Goal: Use online tool/utility: Utilize a website feature to perform a specific function

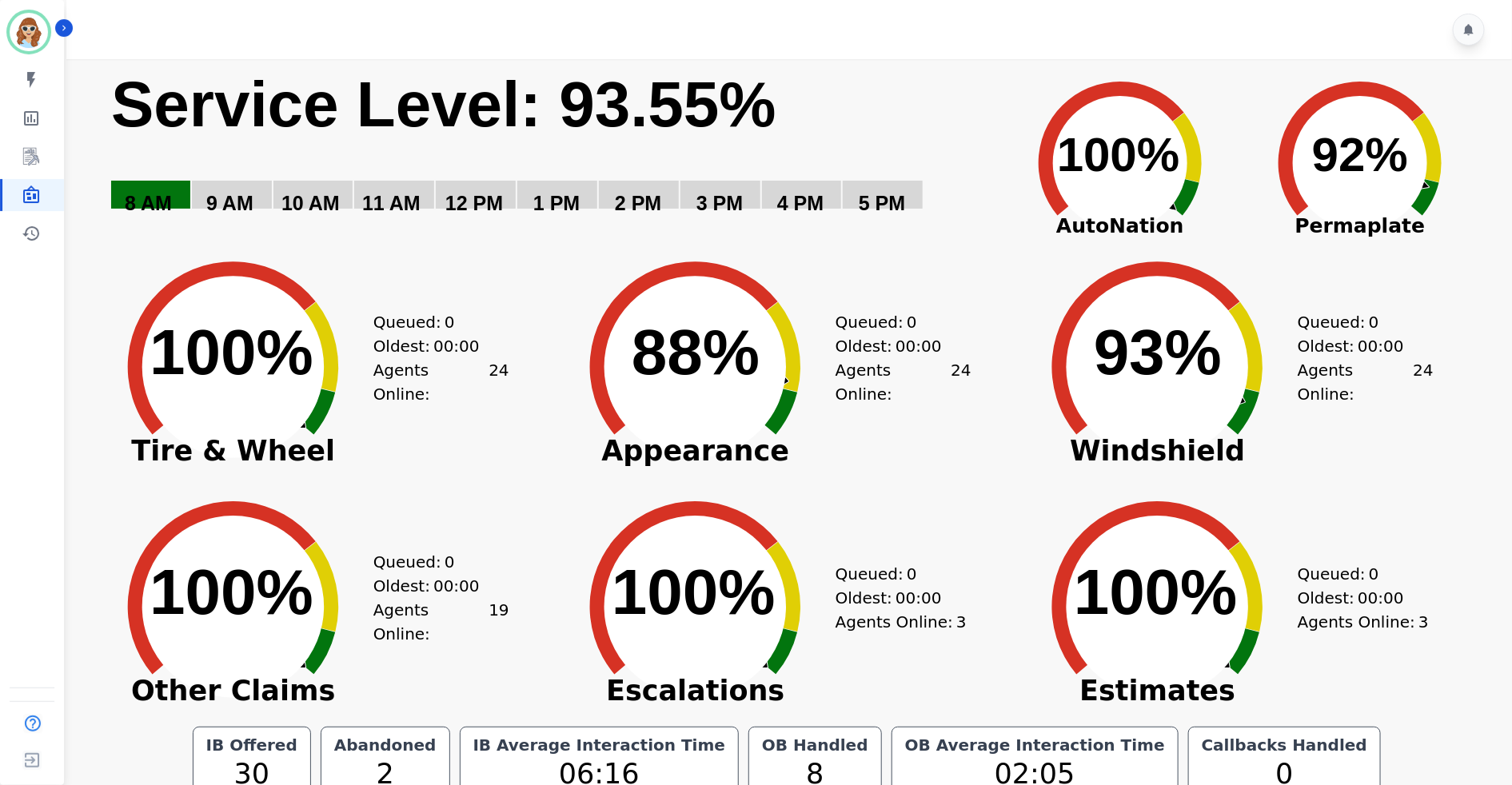
click at [1418, 439] on div "Queued: 0 Oldest: 00:00 Agents Online: 24" at bounding box center [1365, 354] width 136 height 240
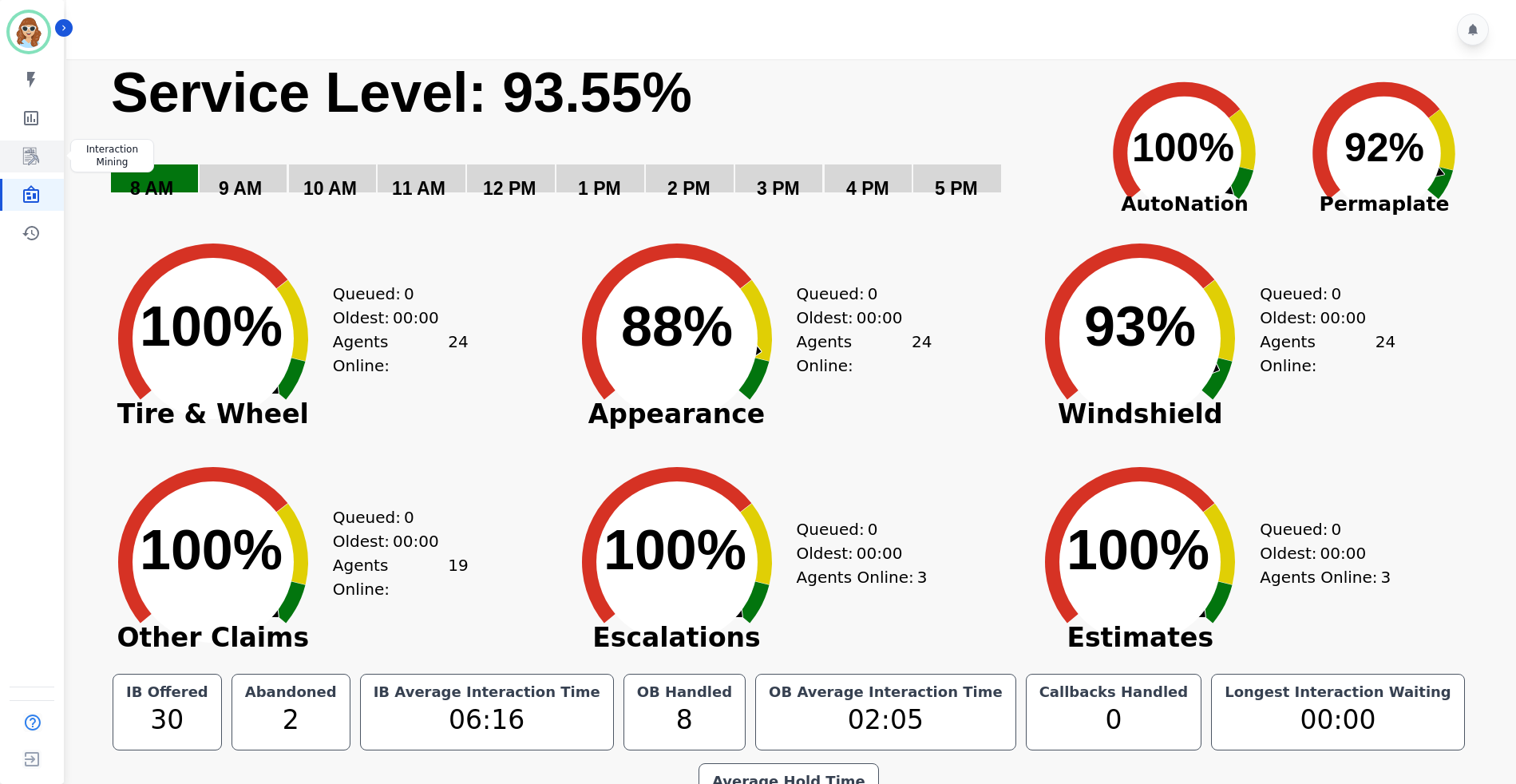
click at [26, 149] on icon "Sidebar" at bounding box center [31, 156] width 19 height 19
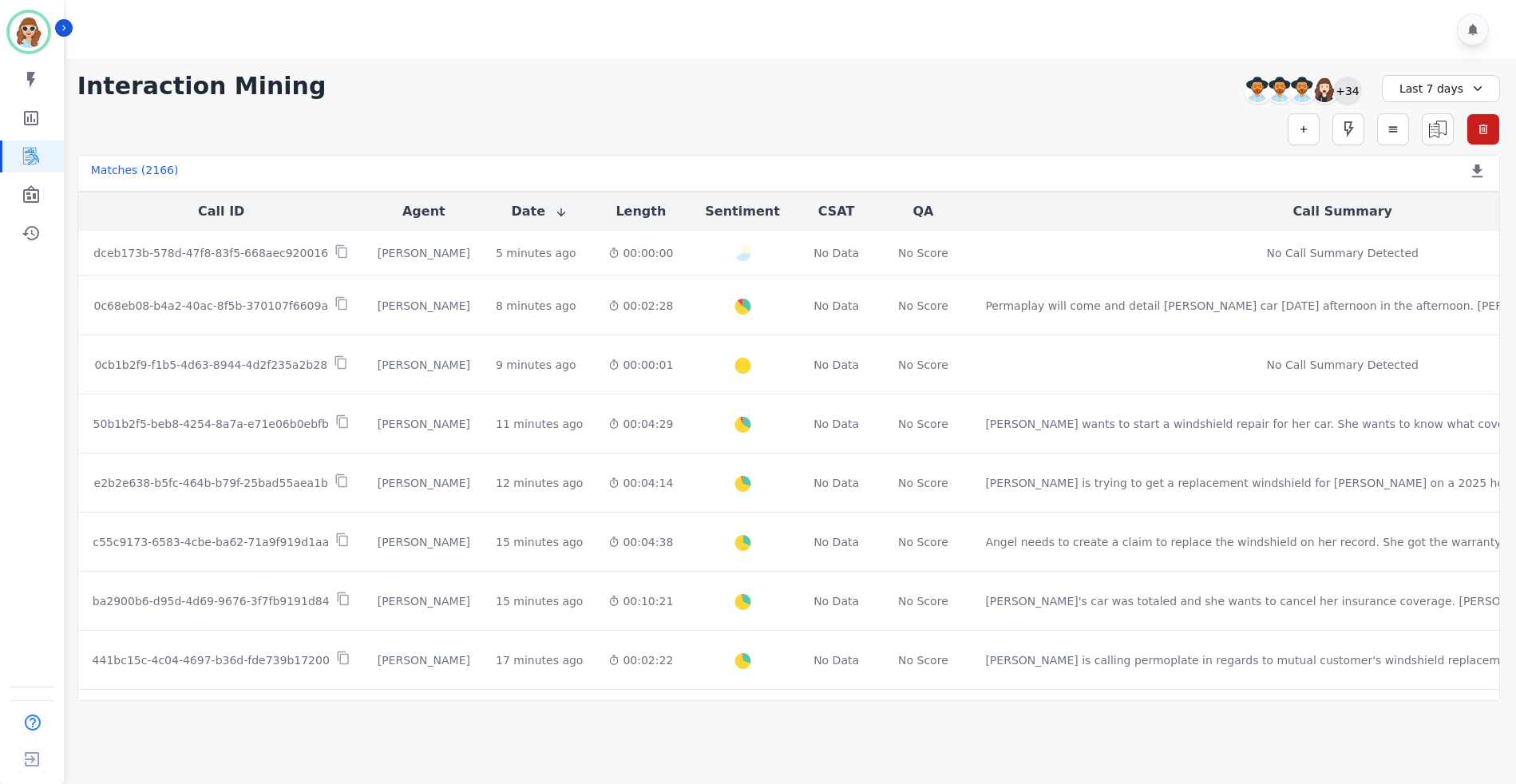
click at [1348, 90] on div "+34" at bounding box center [1347, 90] width 27 height 27
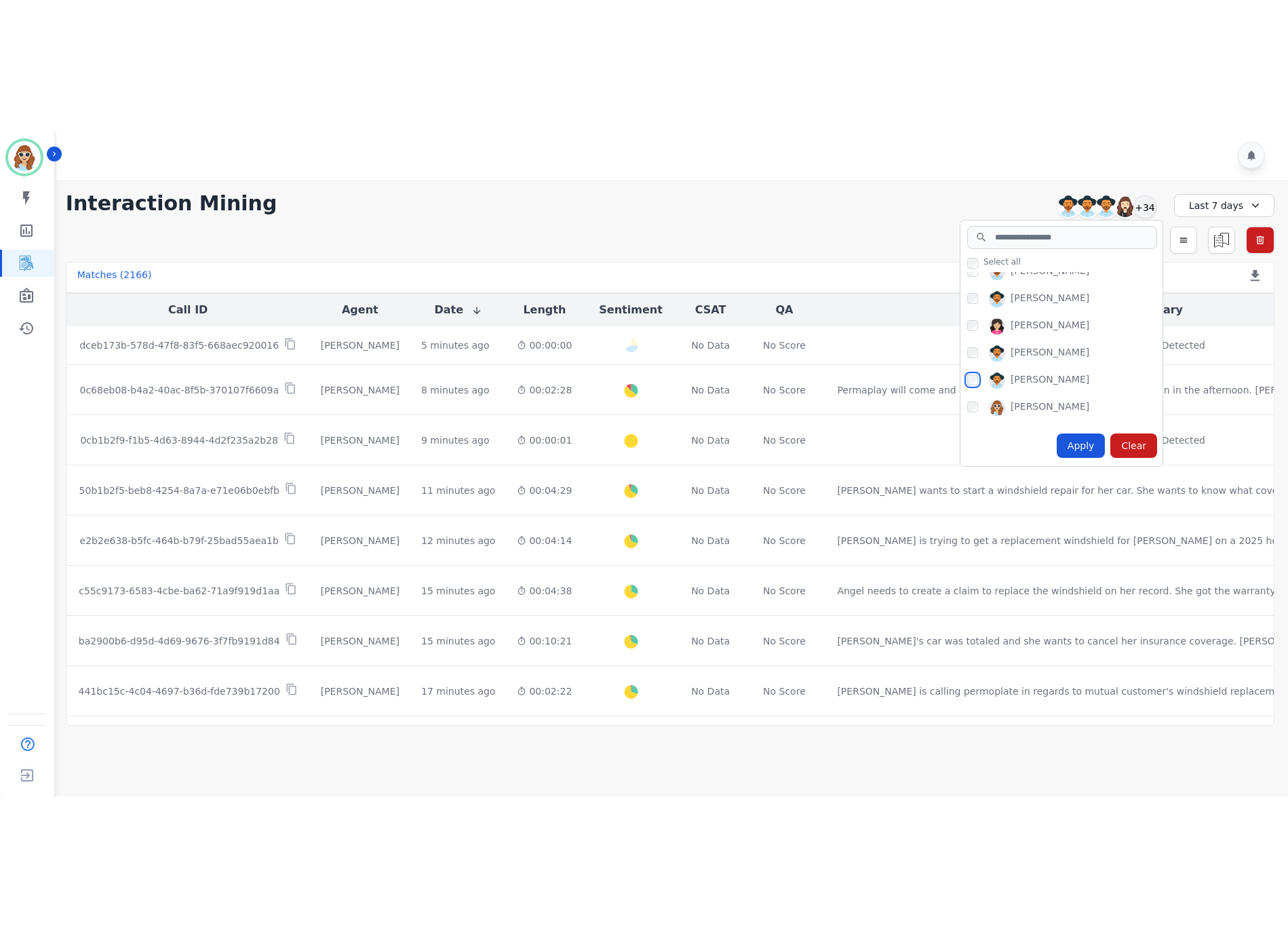
scroll to position [712, 0]
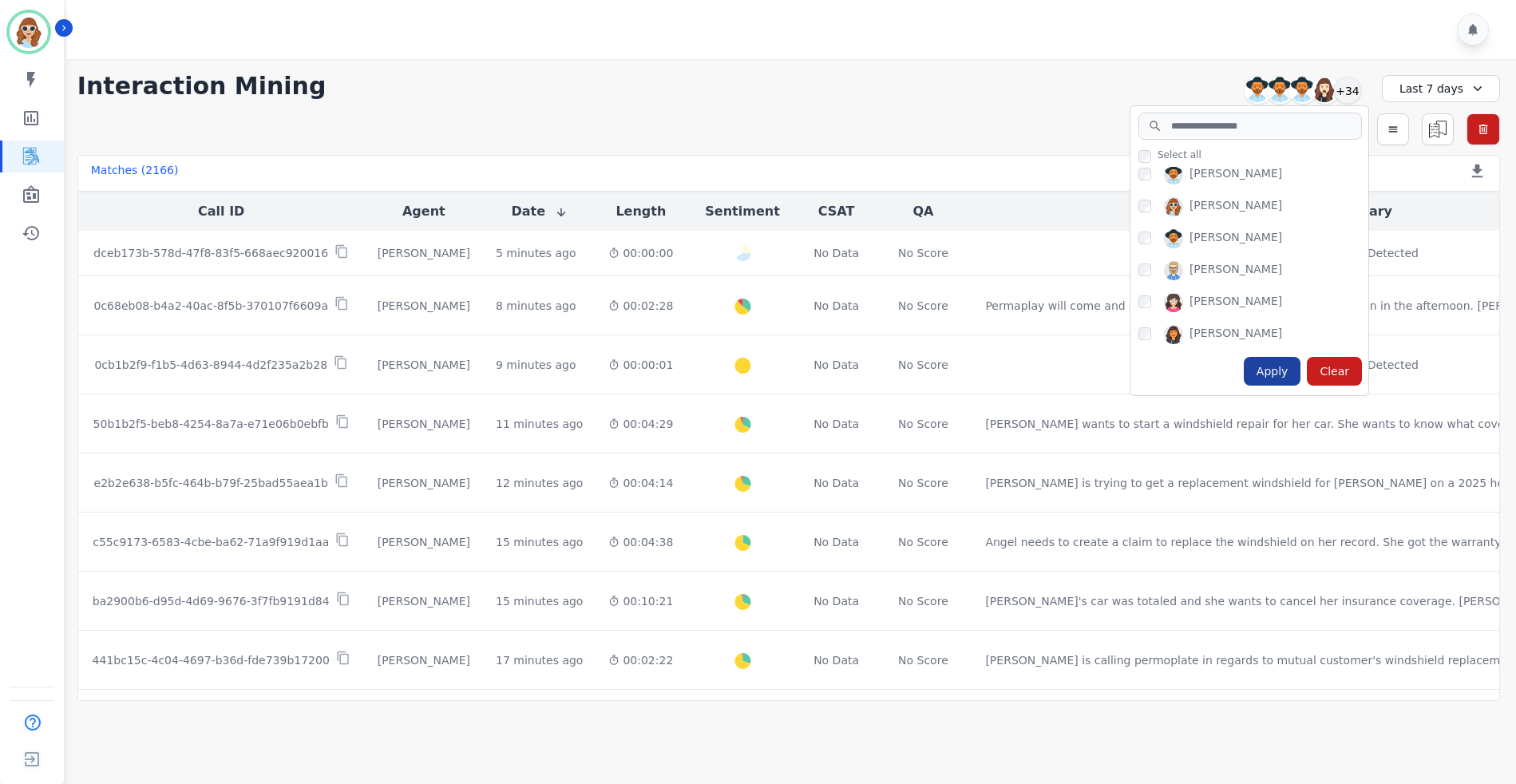
click at [1276, 374] on div "Apply" at bounding box center [1273, 371] width 57 height 29
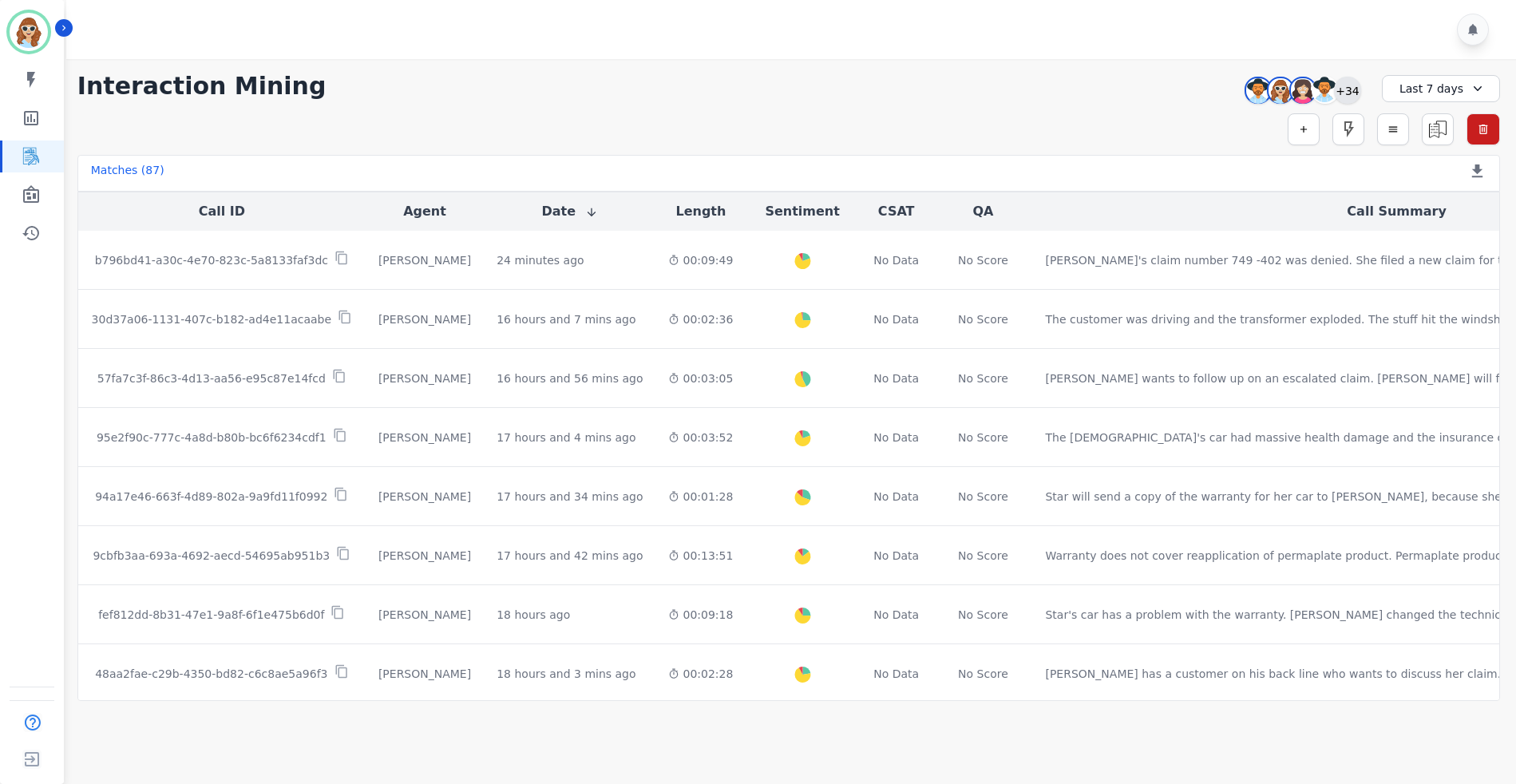
click at [1348, 92] on div "+34" at bounding box center [1347, 90] width 27 height 27
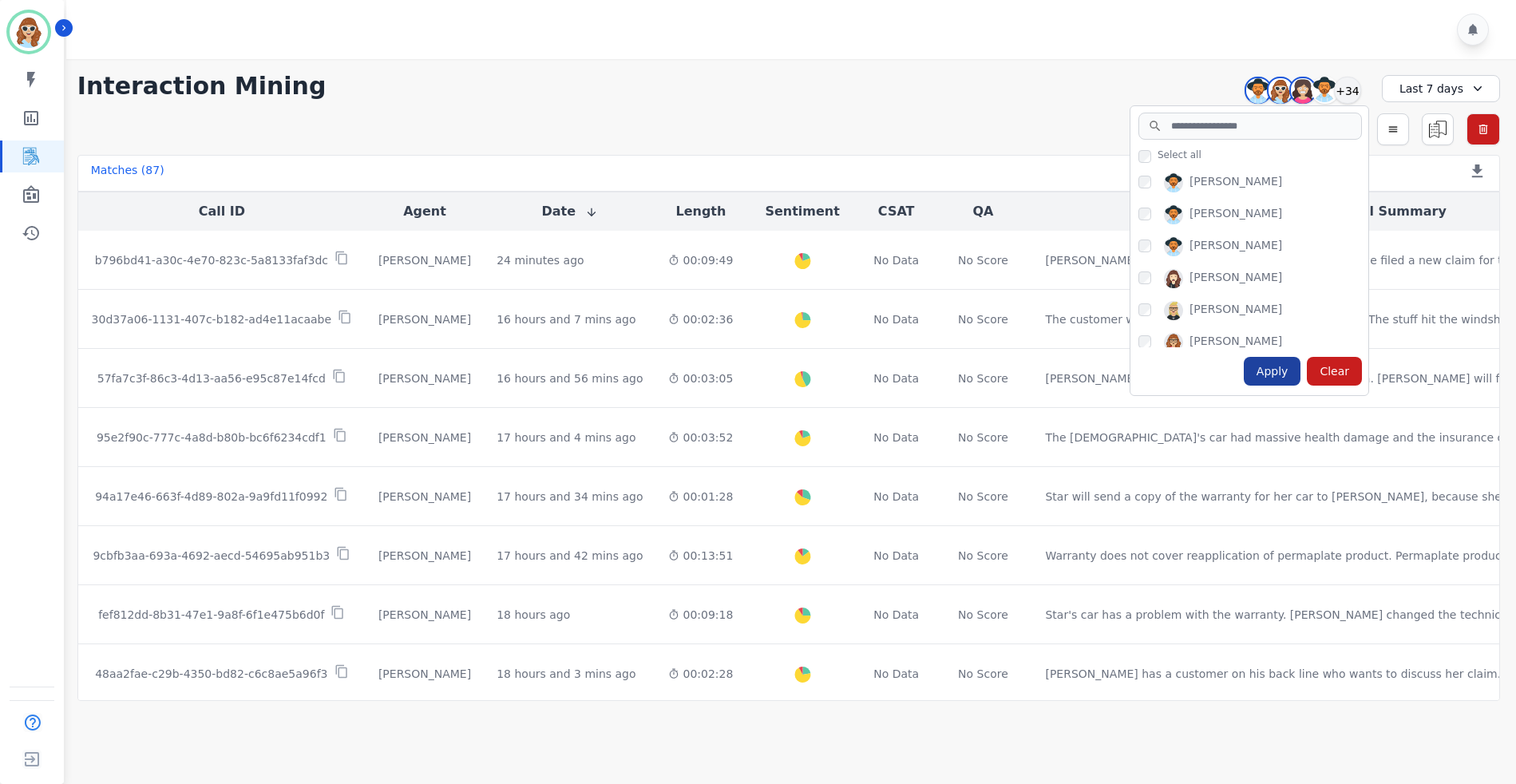
click at [1287, 363] on div "Apply" at bounding box center [1273, 371] width 57 height 29
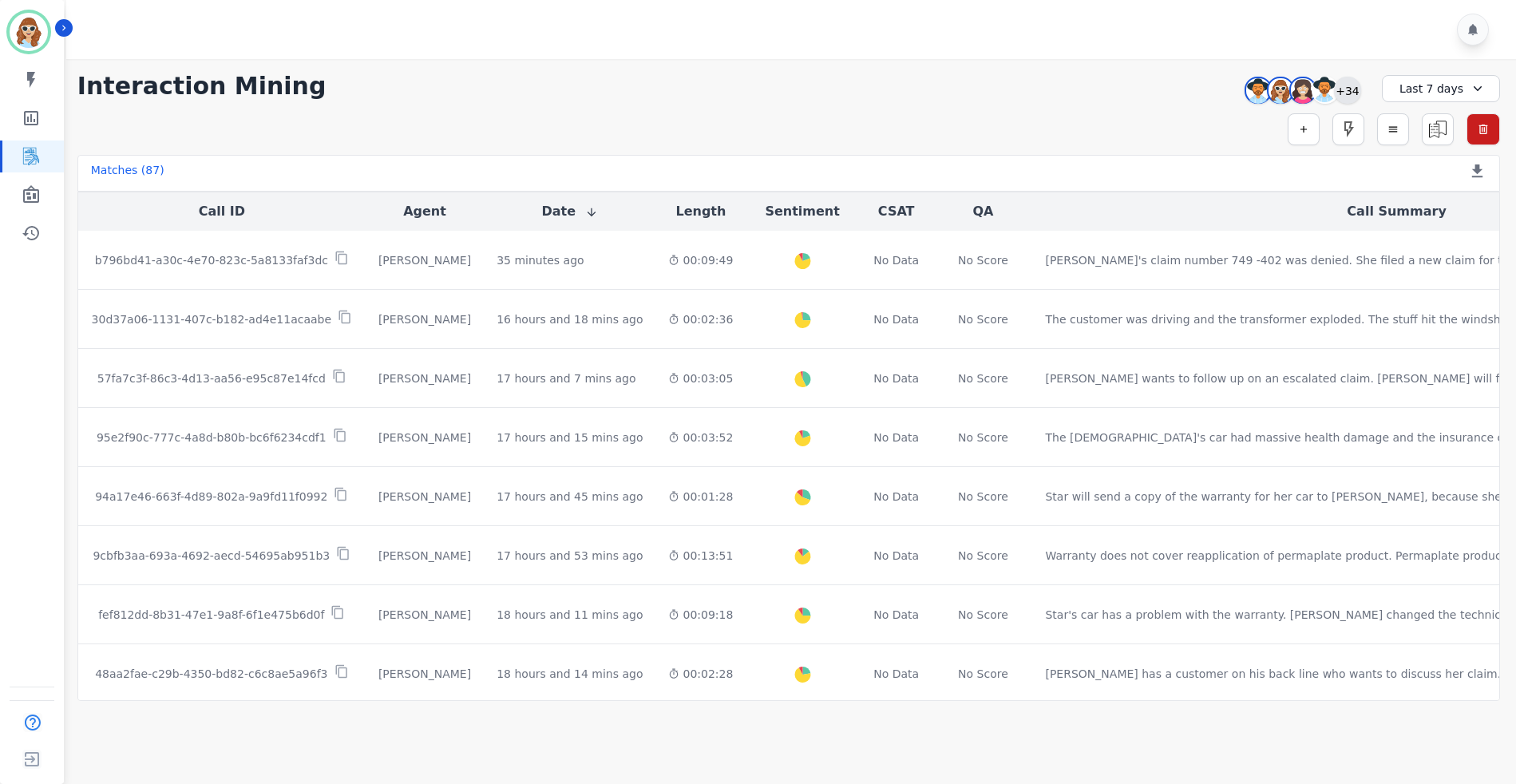
click at [1349, 89] on div "+34" at bounding box center [1347, 90] width 27 height 27
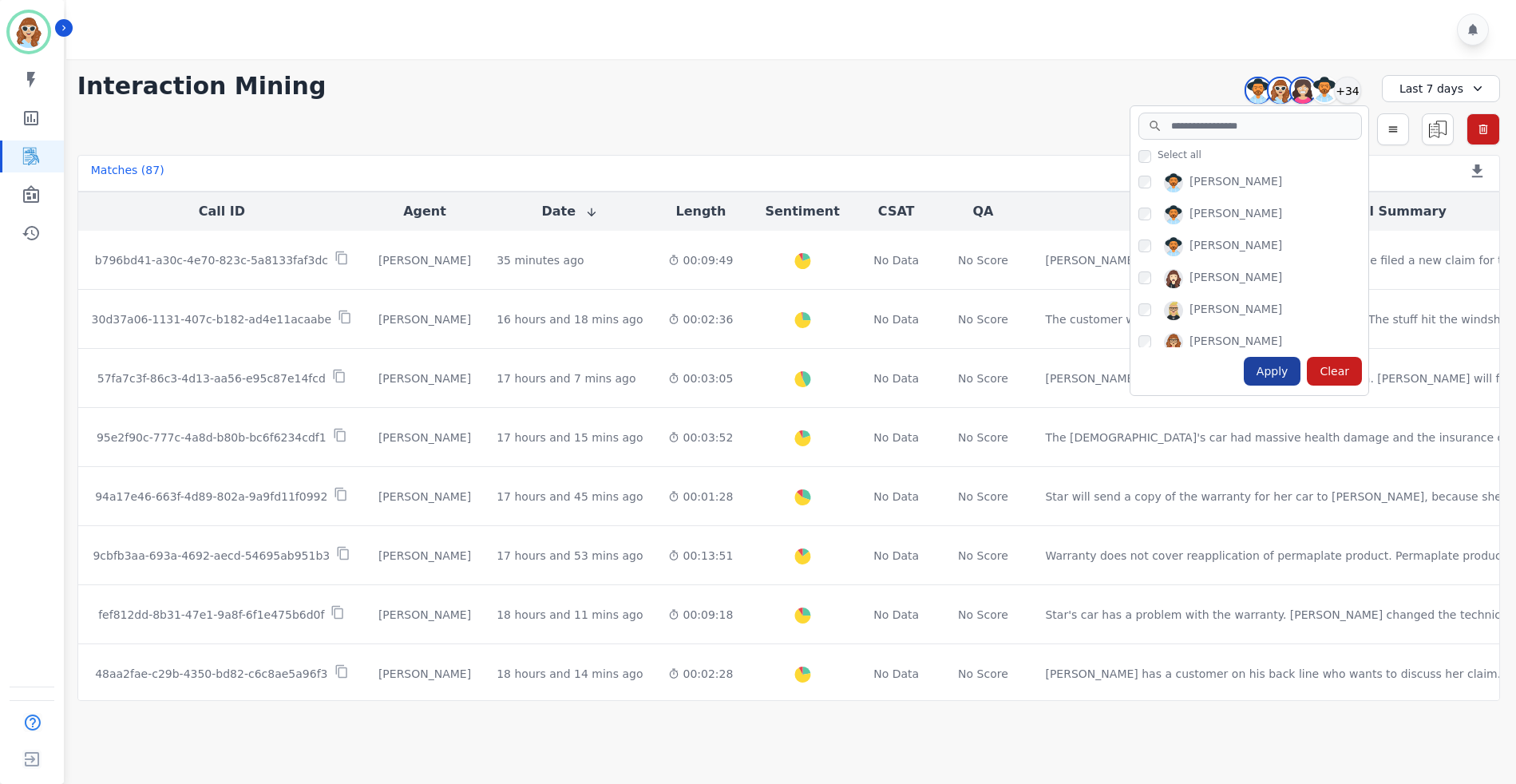
click at [1282, 377] on div "Apply" at bounding box center [1273, 371] width 57 height 29
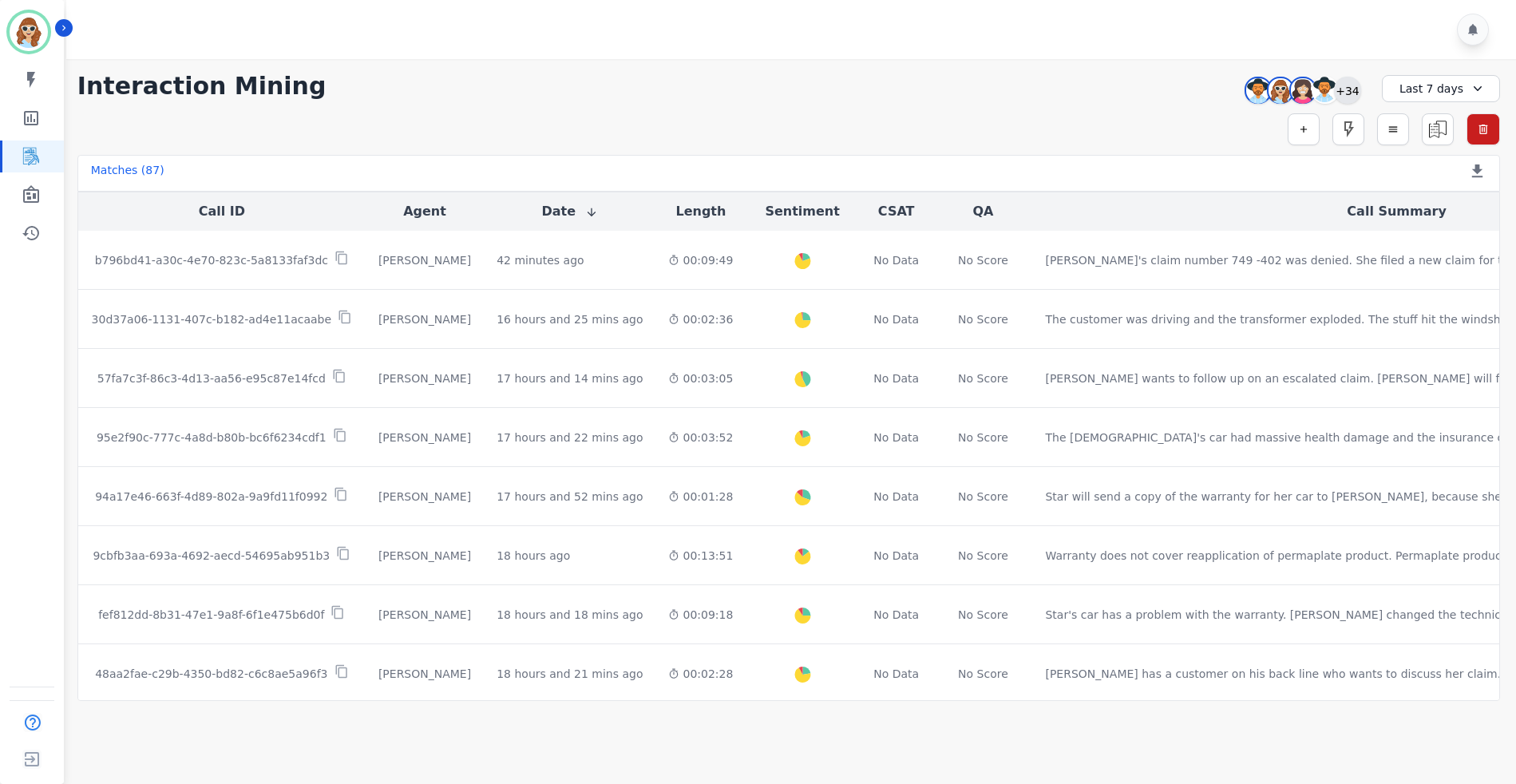
click at [1339, 89] on div "+34" at bounding box center [1347, 90] width 27 height 27
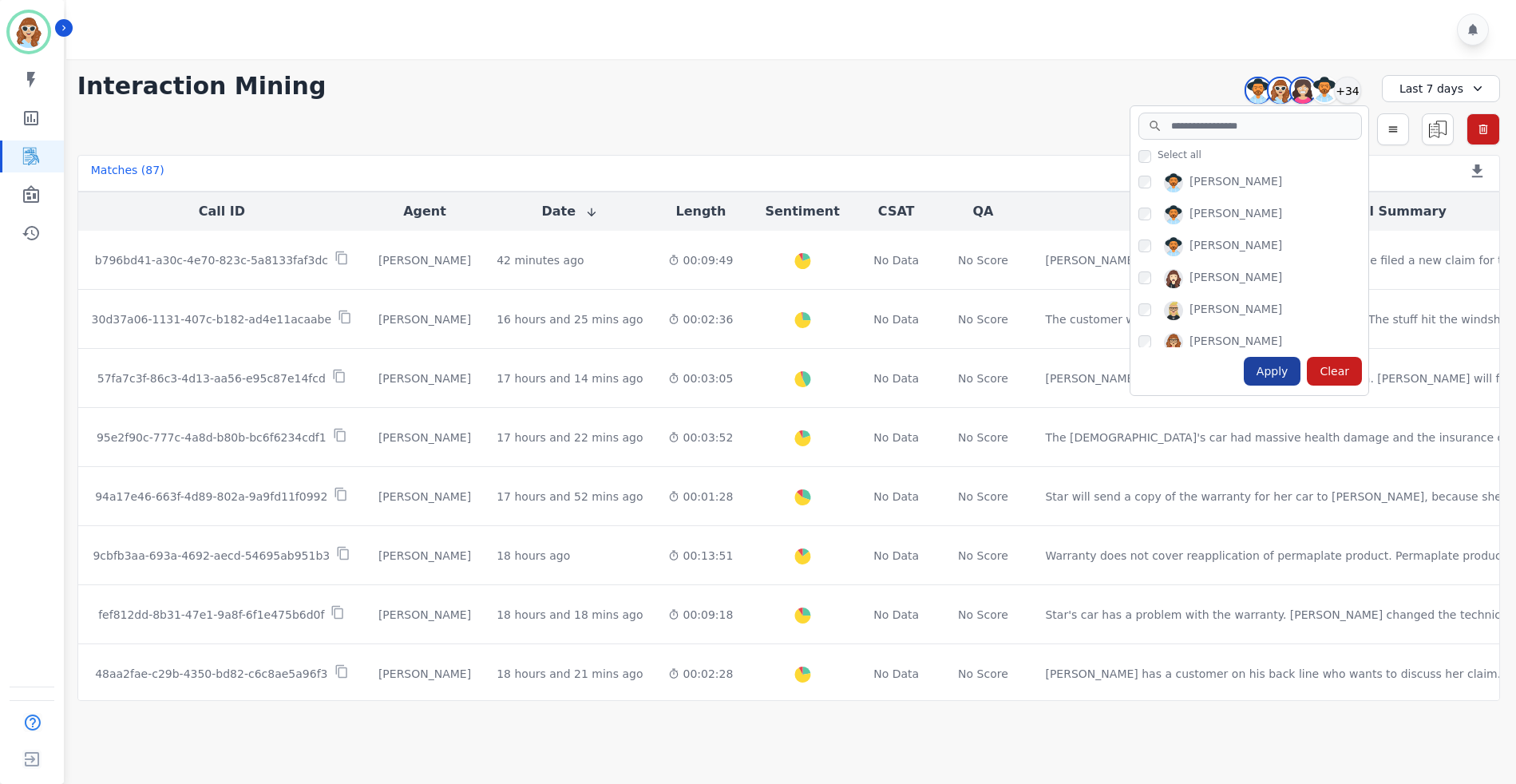
click at [1280, 378] on div "Apply" at bounding box center [1273, 371] width 57 height 29
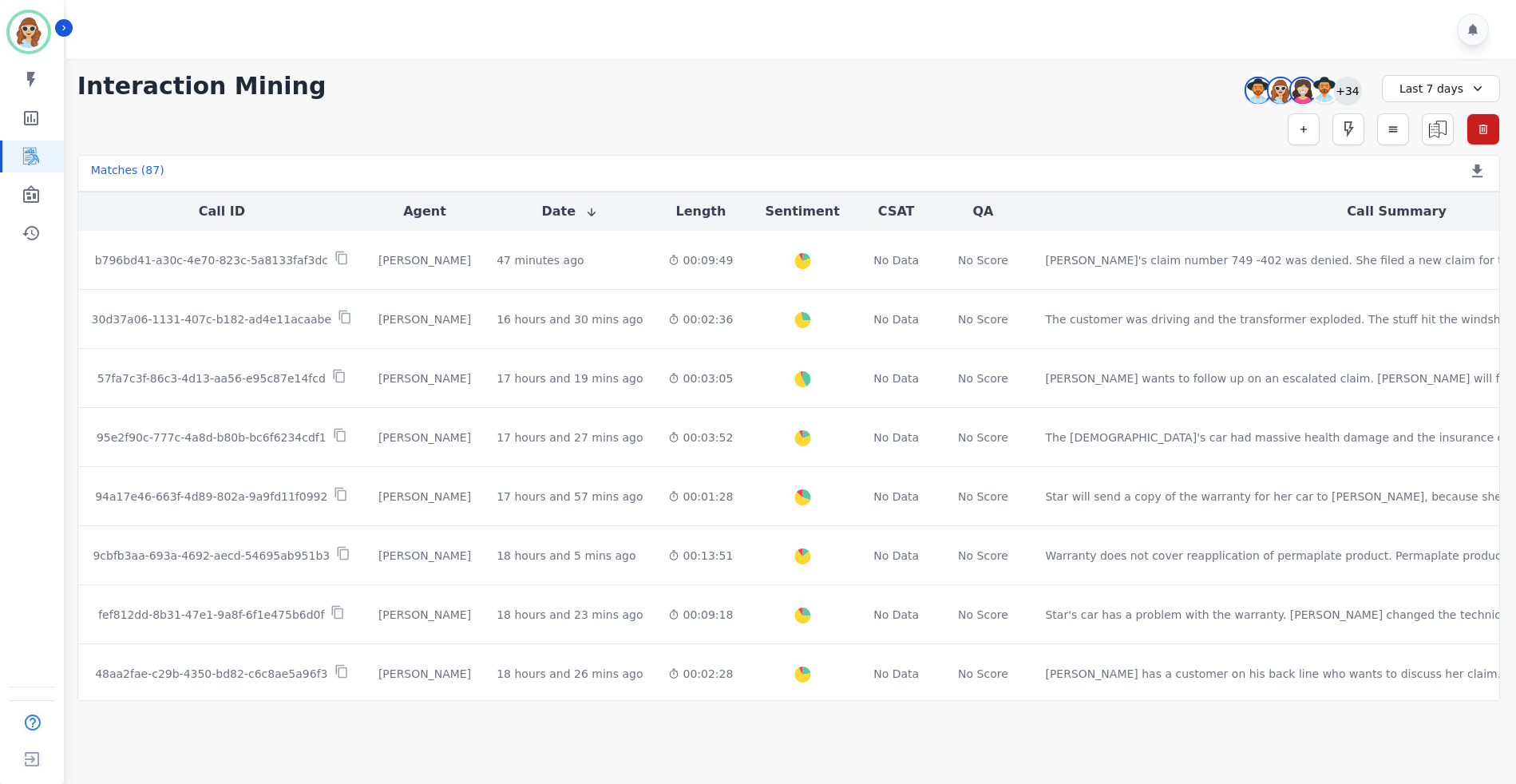
click at [1356, 92] on div "+34" at bounding box center [1347, 90] width 27 height 27
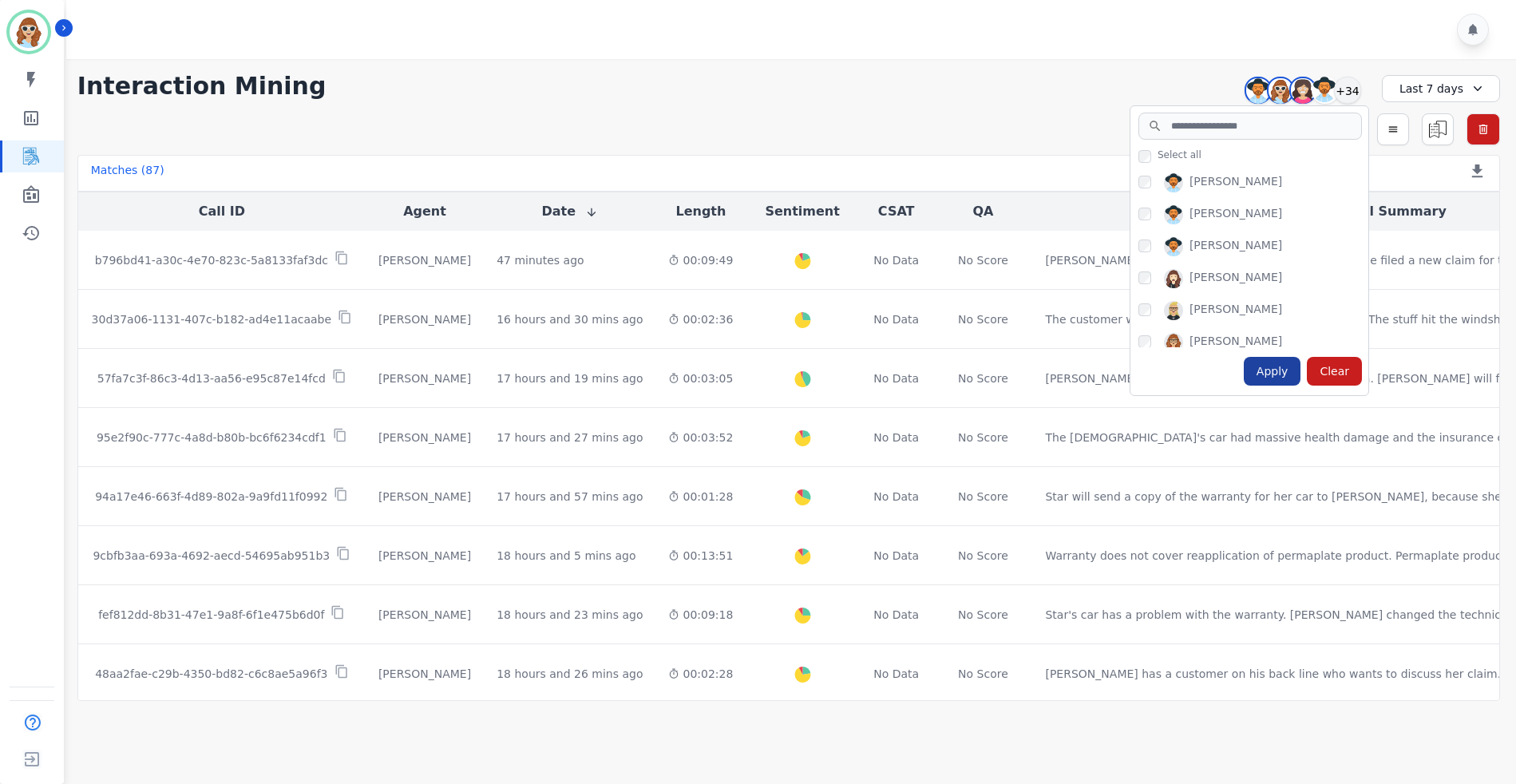
click at [1272, 367] on div "Apply" at bounding box center [1273, 371] width 57 height 29
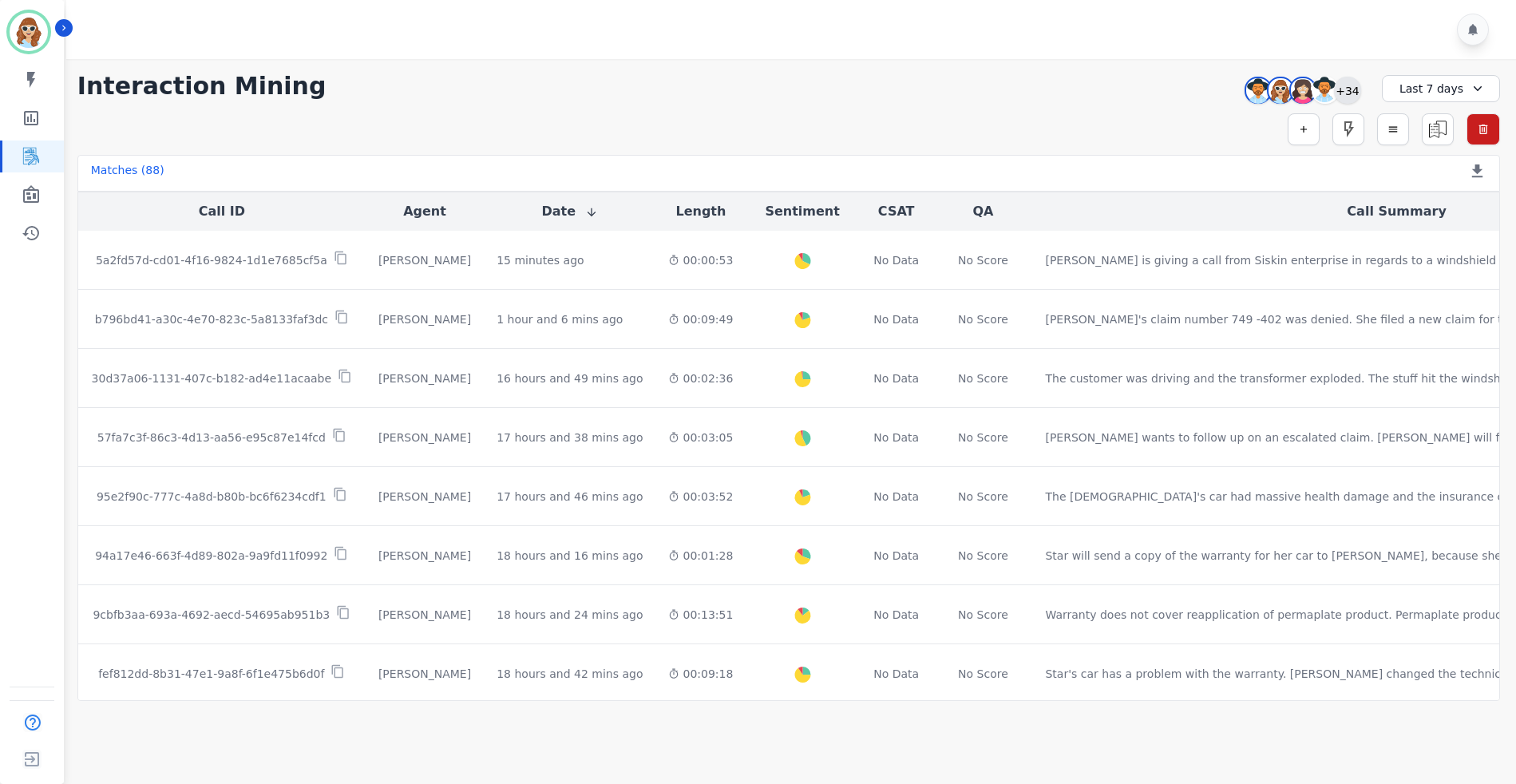
click at [1341, 91] on div "+34" at bounding box center [1347, 90] width 27 height 27
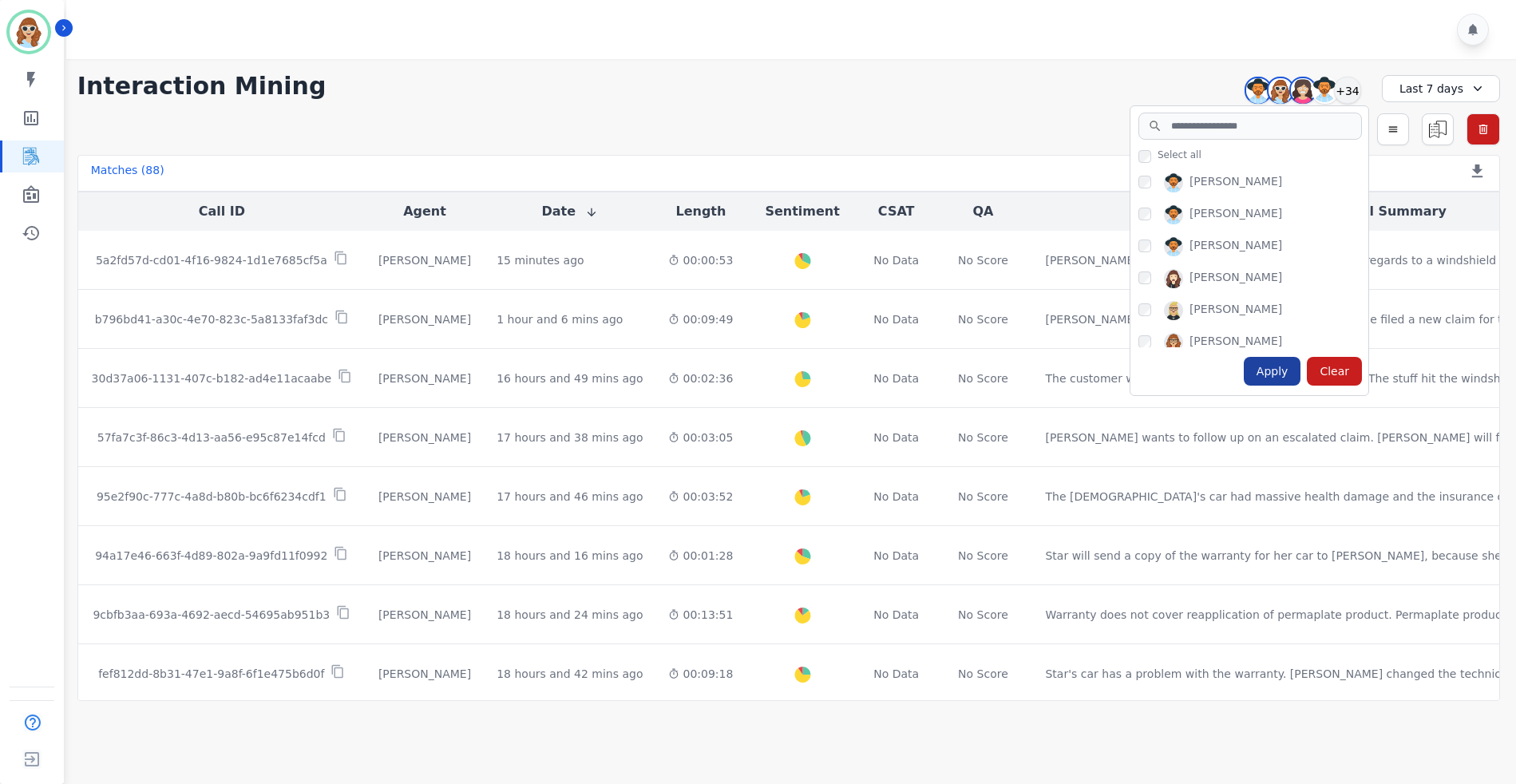
click at [1296, 381] on div "Apply" at bounding box center [1273, 371] width 57 height 29
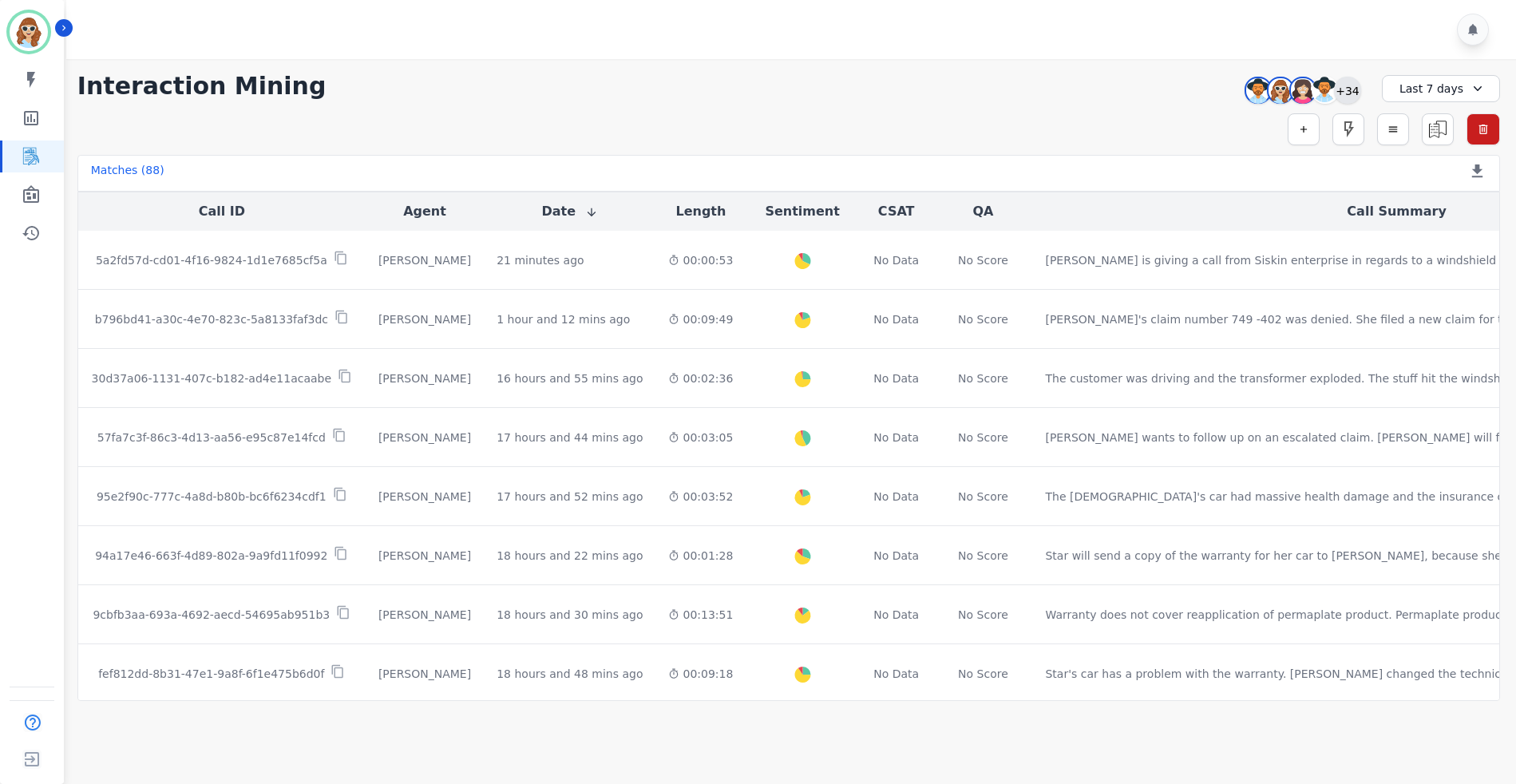
click at [1349, 91] on div "+34" at bounding box center [1347, 90] width 27 height 27
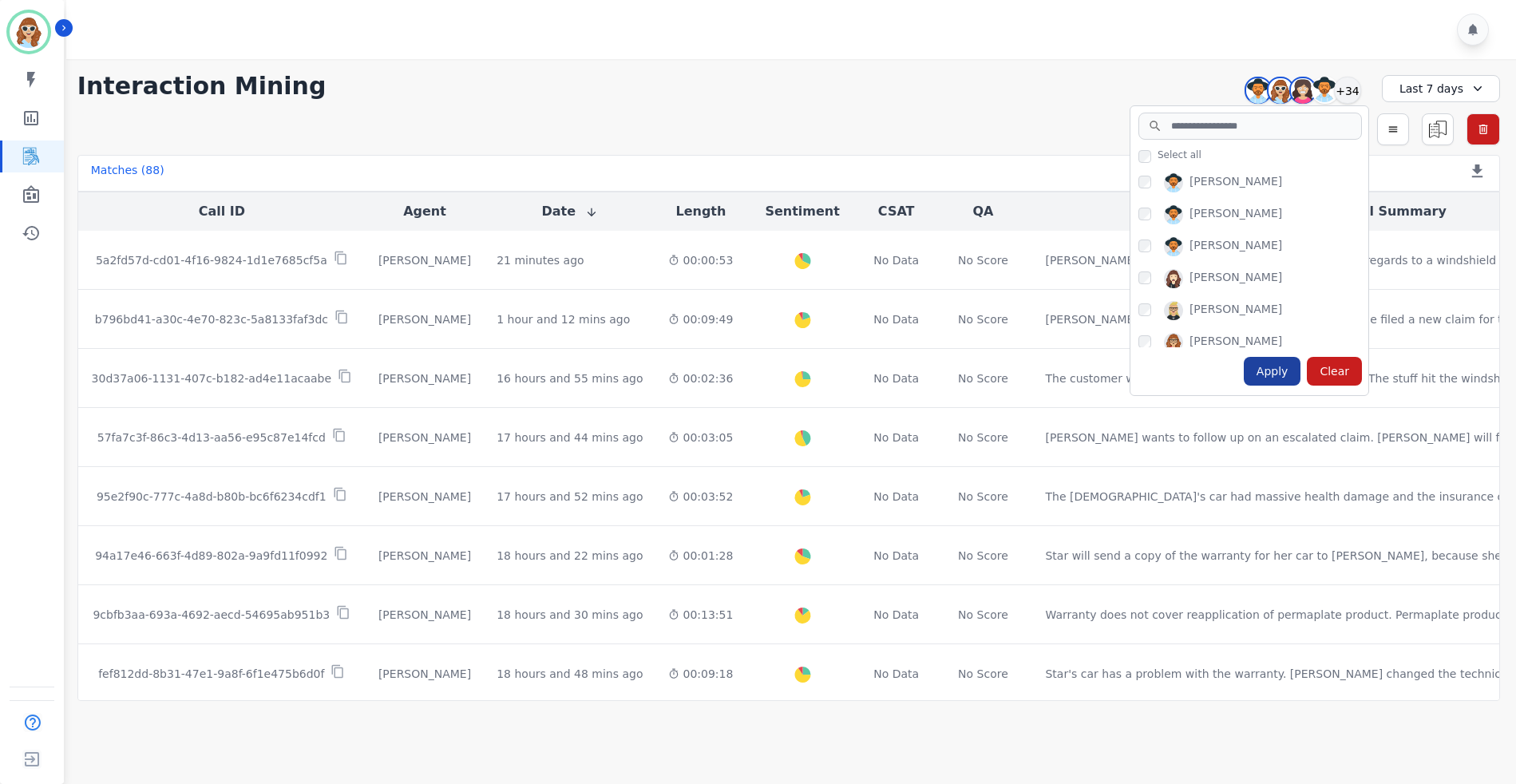
click at [1279, 369] on div "Apply" at bounding box center [1273, 371] width 57 height 29
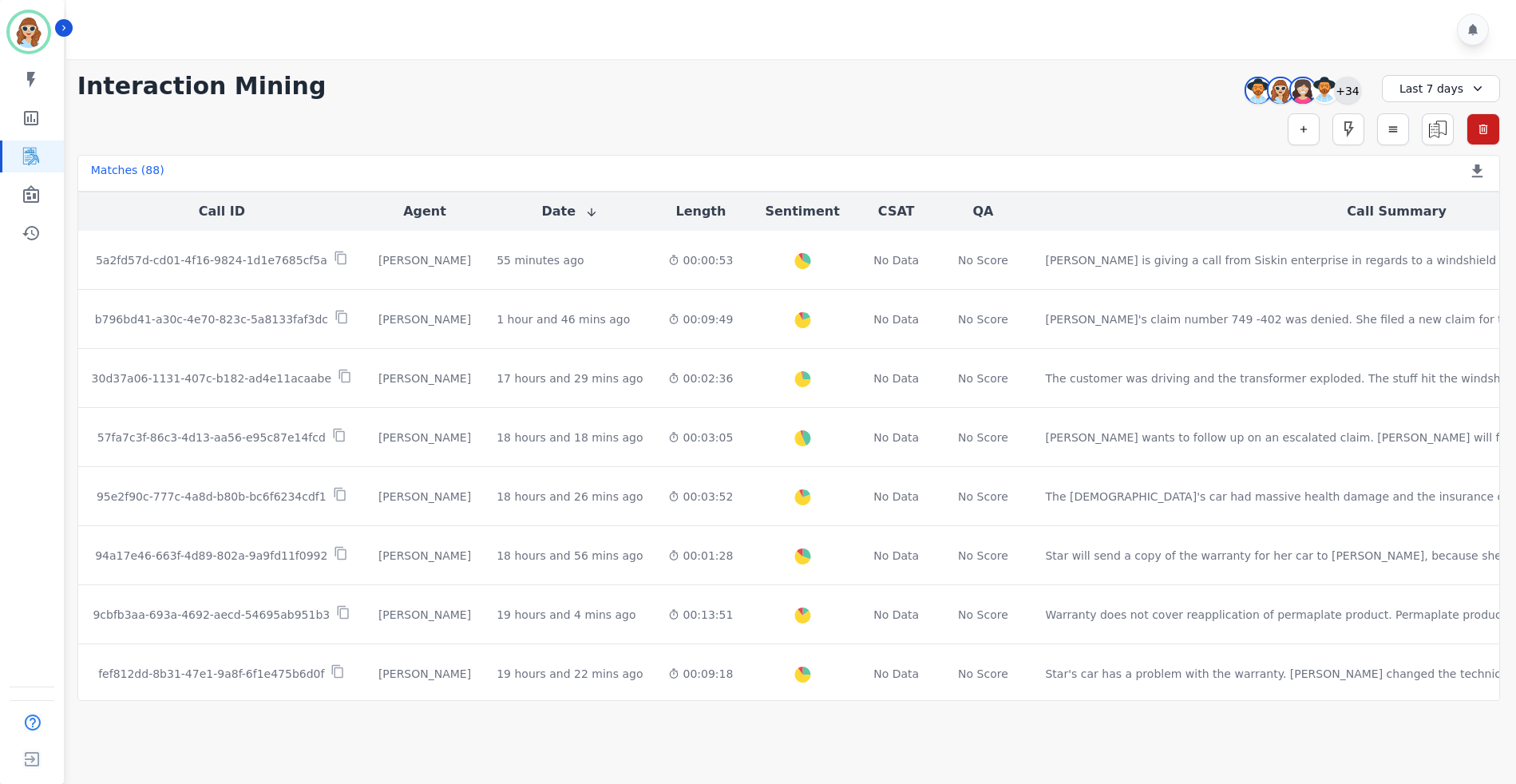
click at [1352, 92] on div "+34" at bounding box center [1347, 90] width 27 height 27
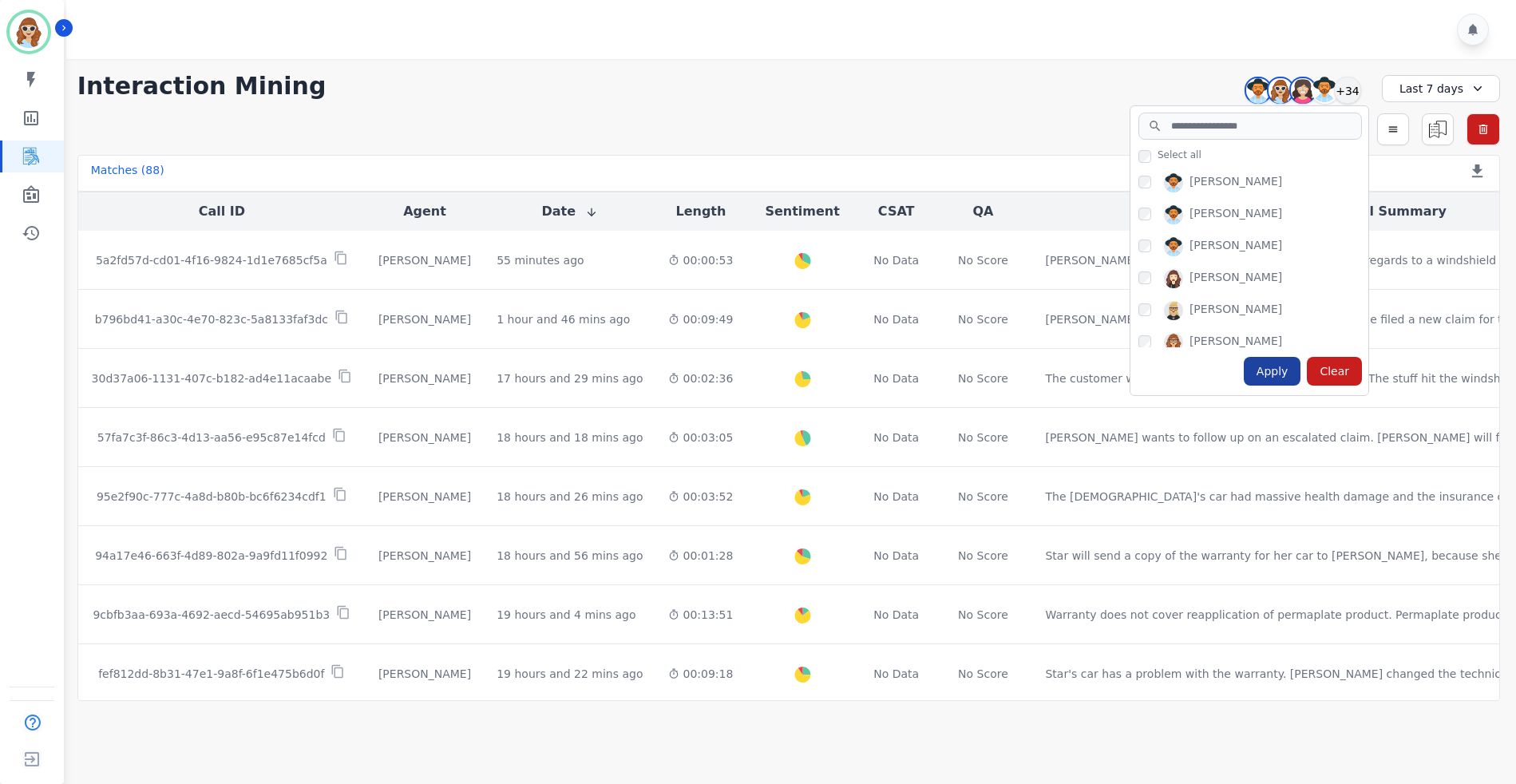
click at [1284, 369] on div "Apply" at bounding box center [1273, 371] width 57 height 29
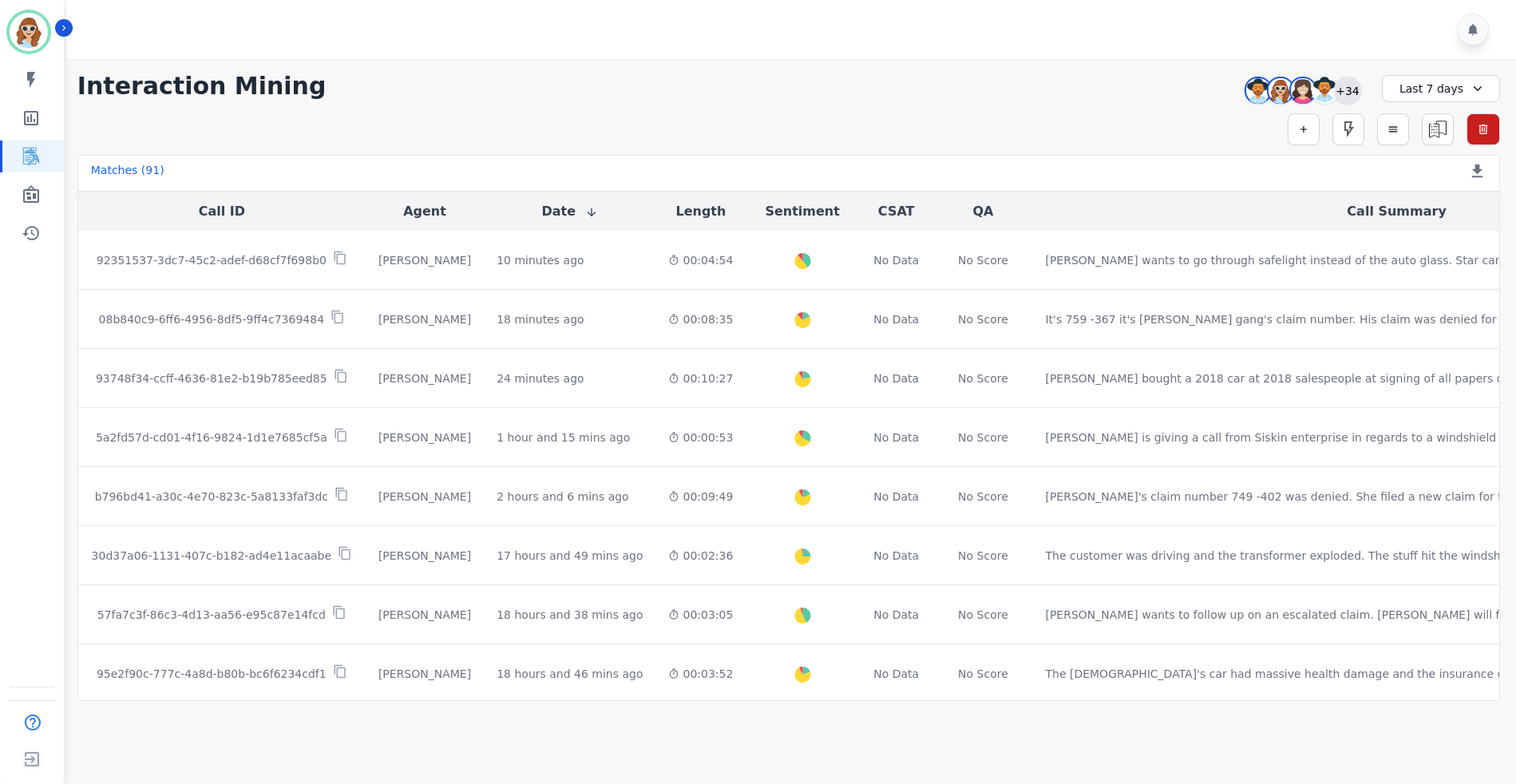
click at [1361, 91] on div "+34" at bounding box center [1347, 90] width 27 height 27
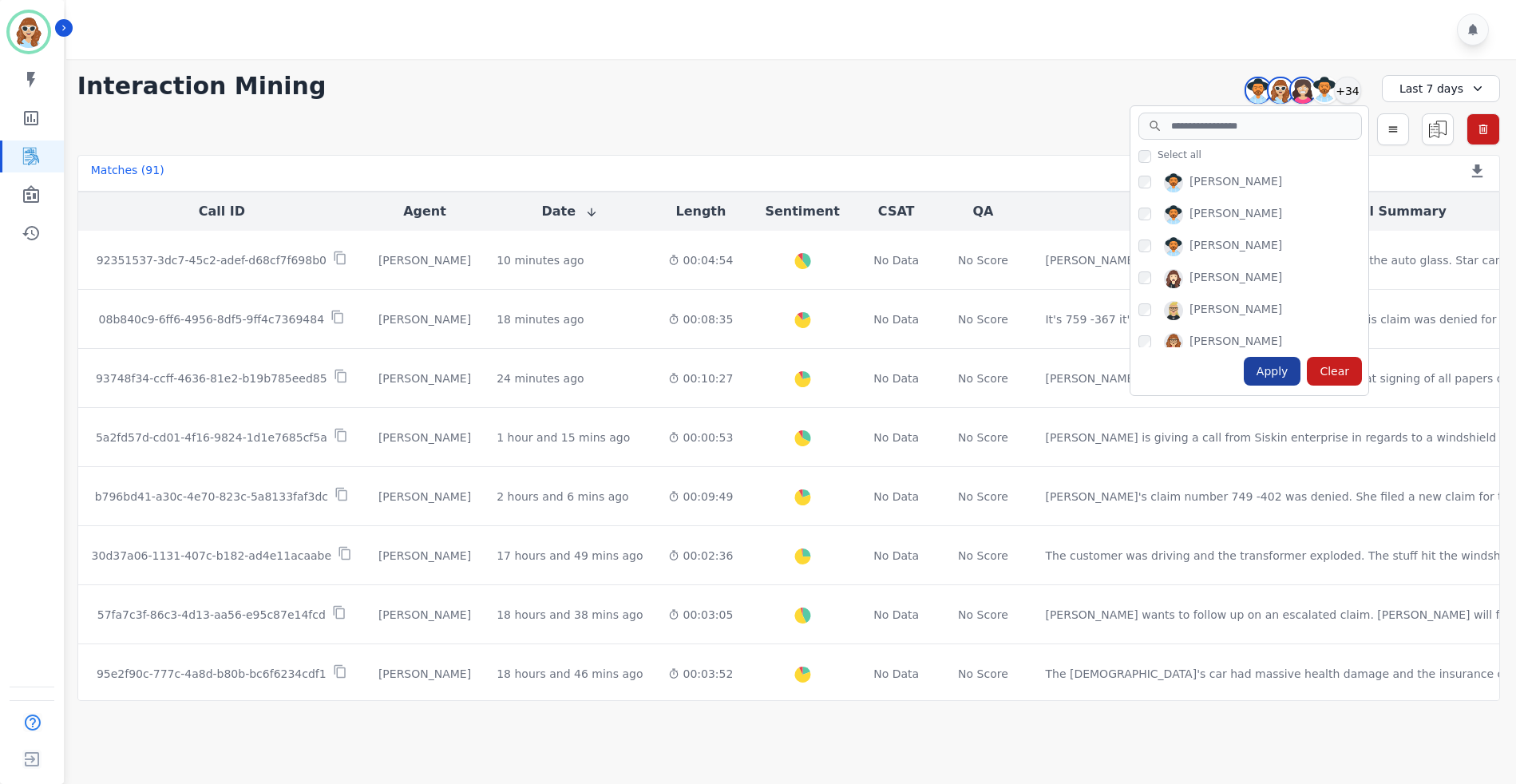
click at [1274, 371] on div "Apply" at bounding box center [1273, 371] width 57 height 29
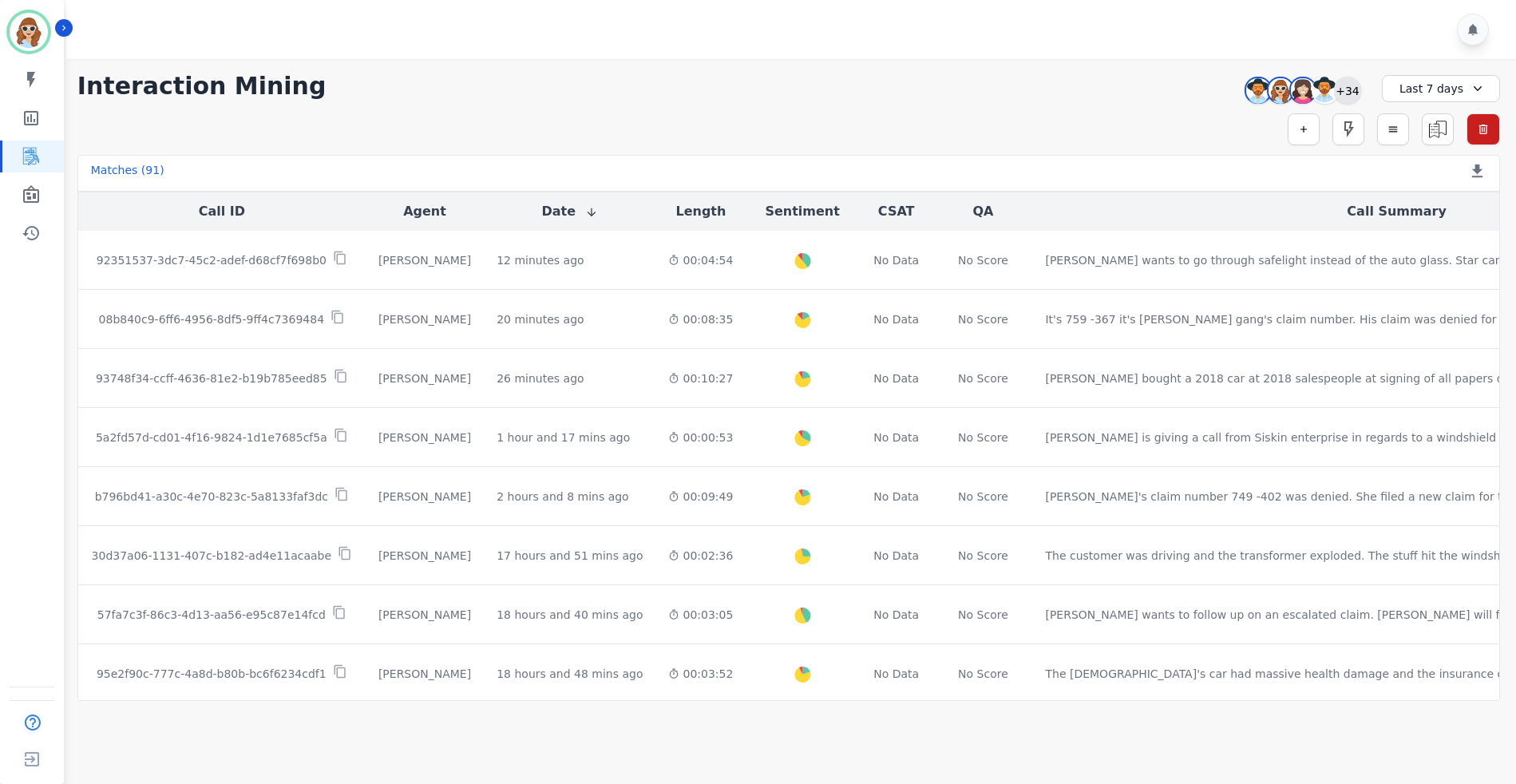
click at [1359, 94] on div "+34" at bounding box center [1347, 90] width 27 height 27
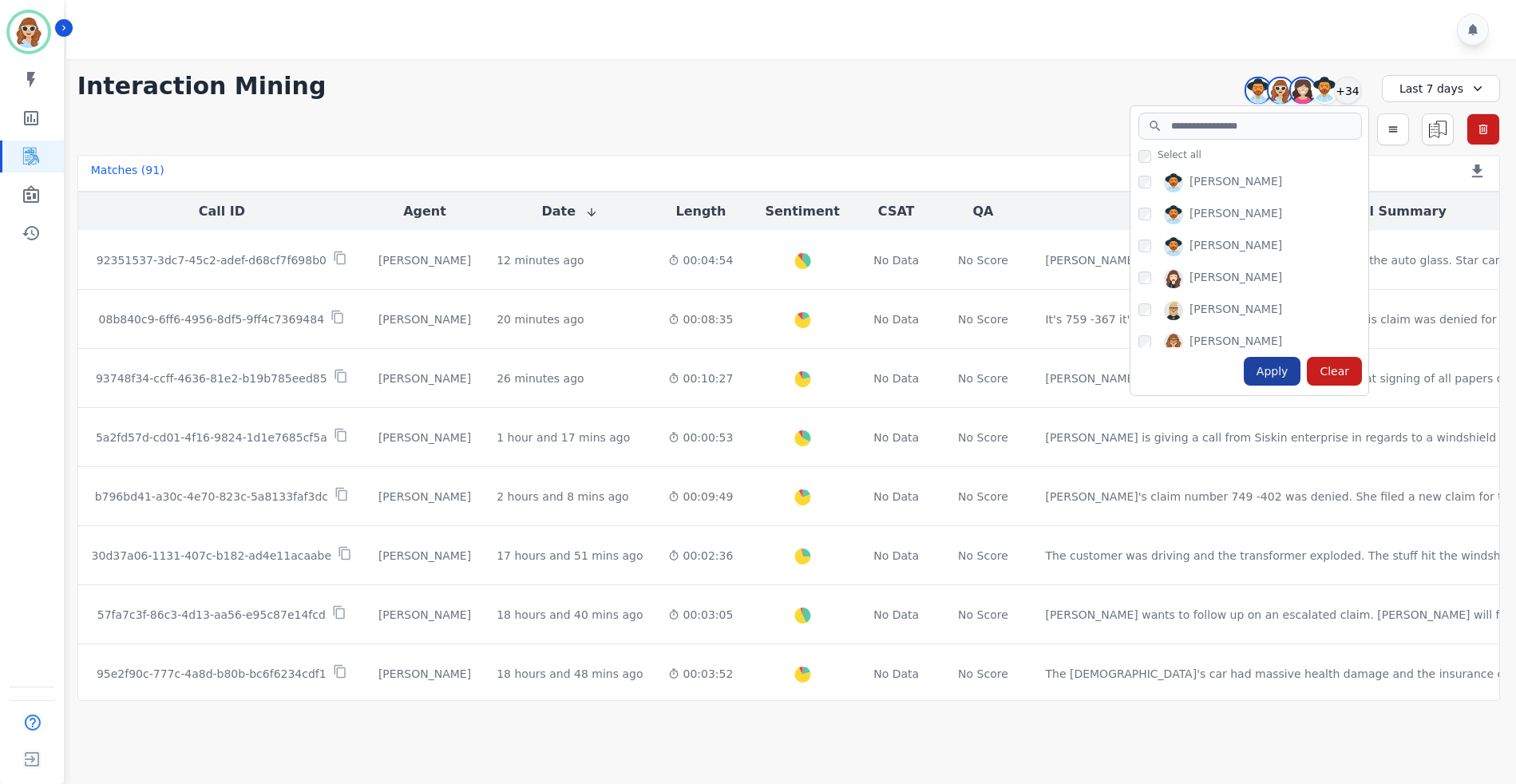
click at [1284, 379] on div "Apply" at bounding box center [1273, 371] width 57 height 29
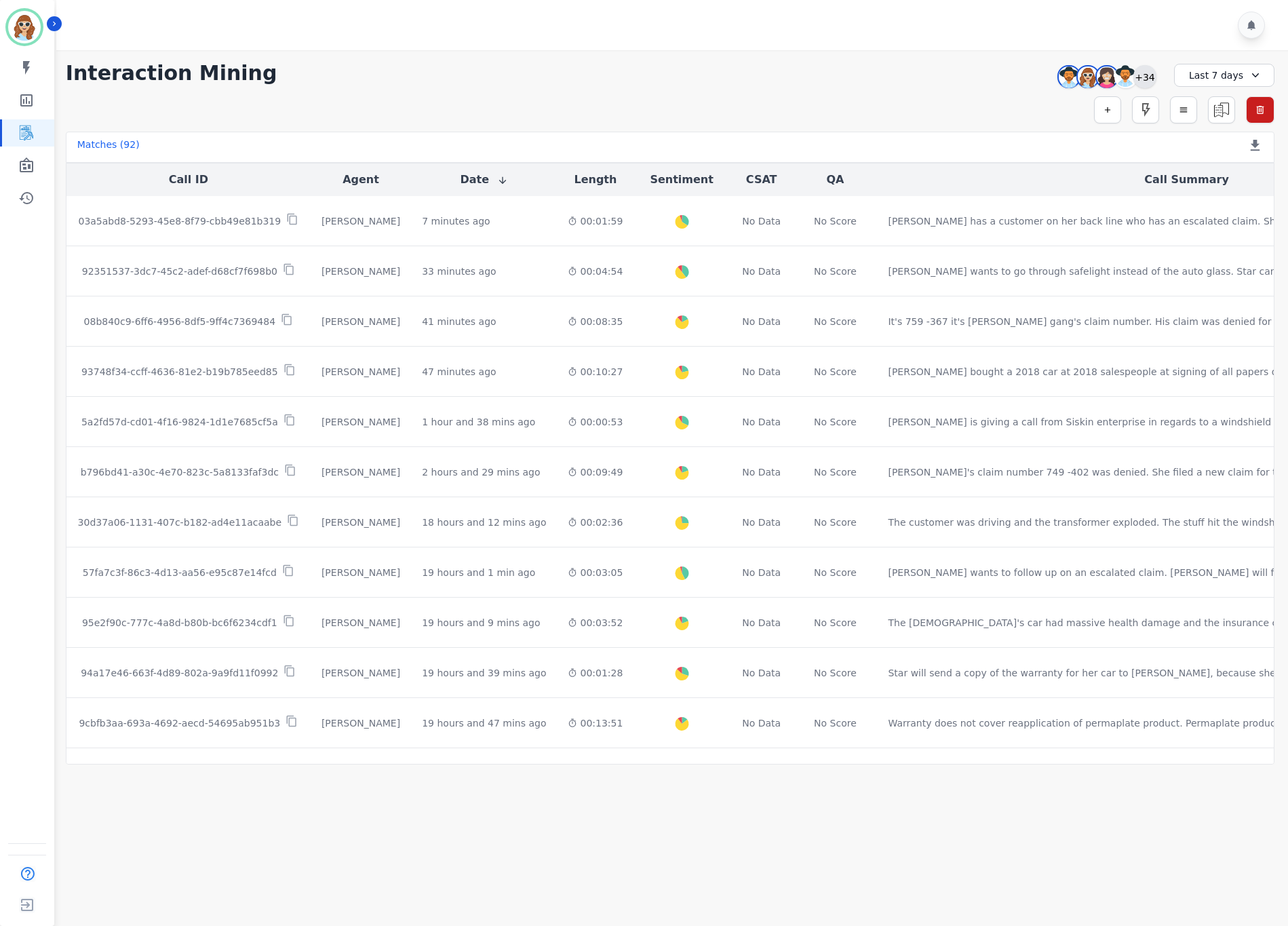
click at [1146, 76] on div "+34" at bounding box center [1145, 76] width 23 height 23
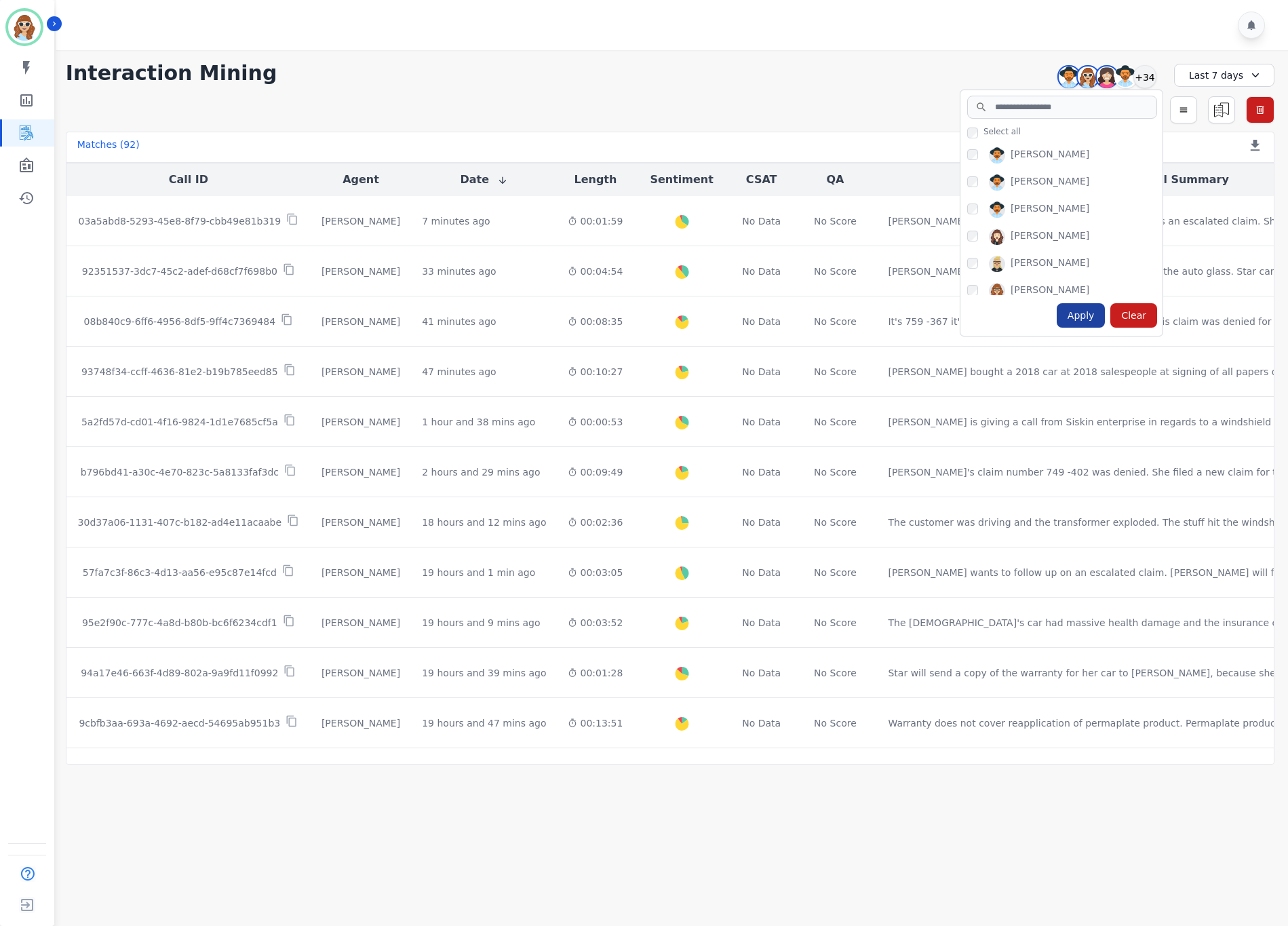
click at [1081, 315] on div "Apply" at bounding box center [1081, 315] width 49 height 24
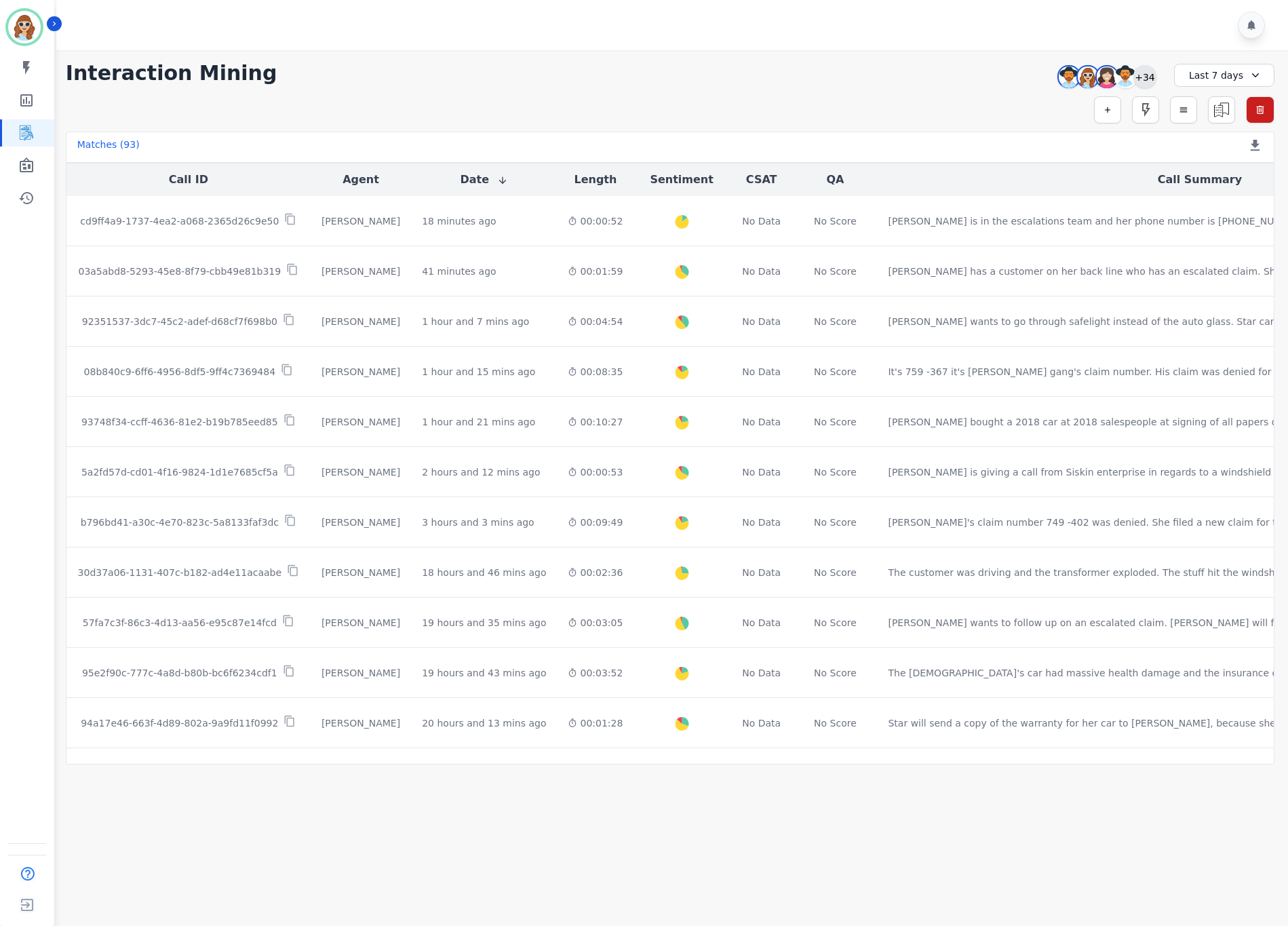
click at [1144, 73] on div "+34" at bounding box center [1145, 76] width 23 height 23
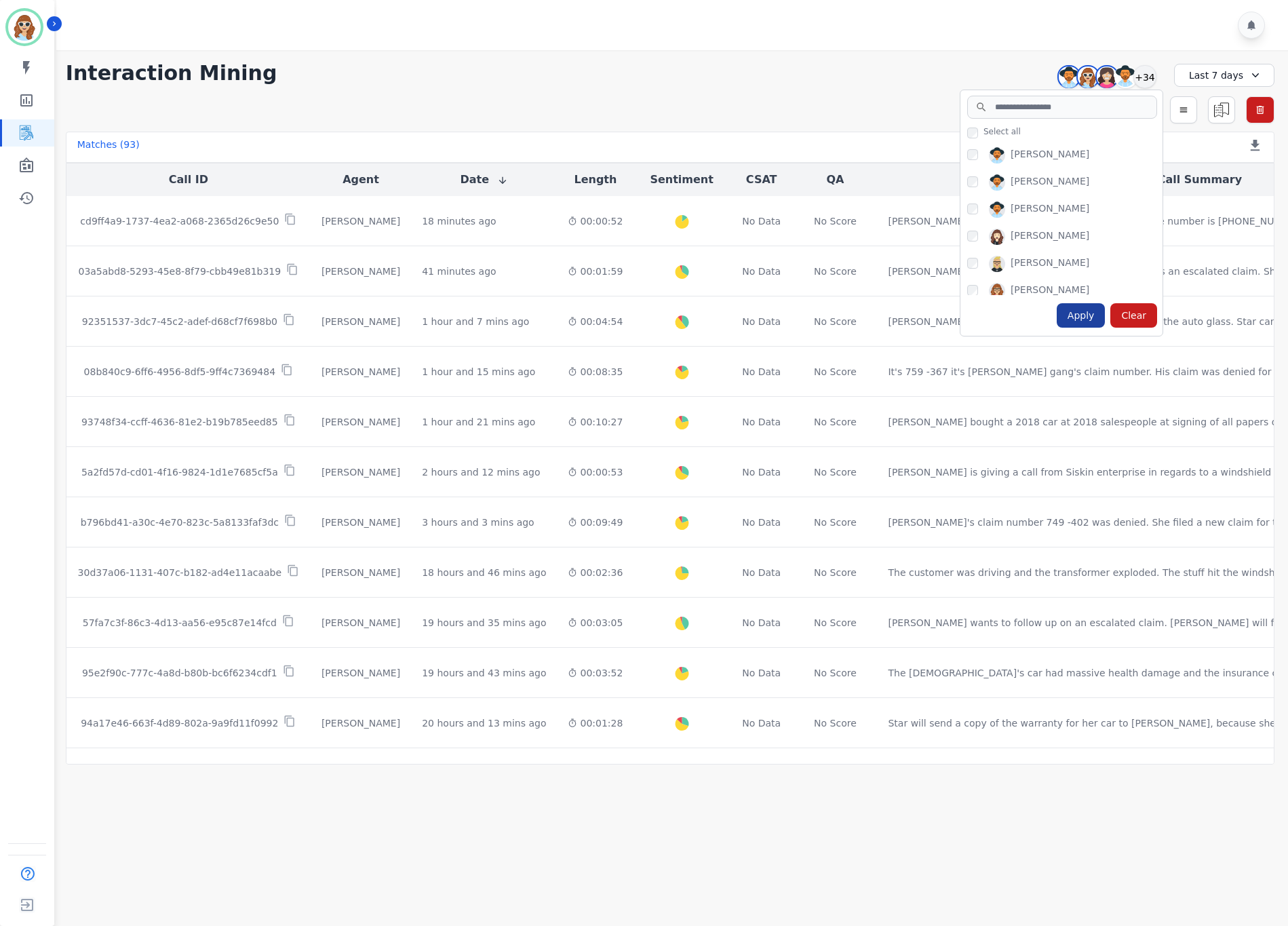
click at [1087, 318] on div "Apply" at bounding box center [1081, 315] width 49 height 24
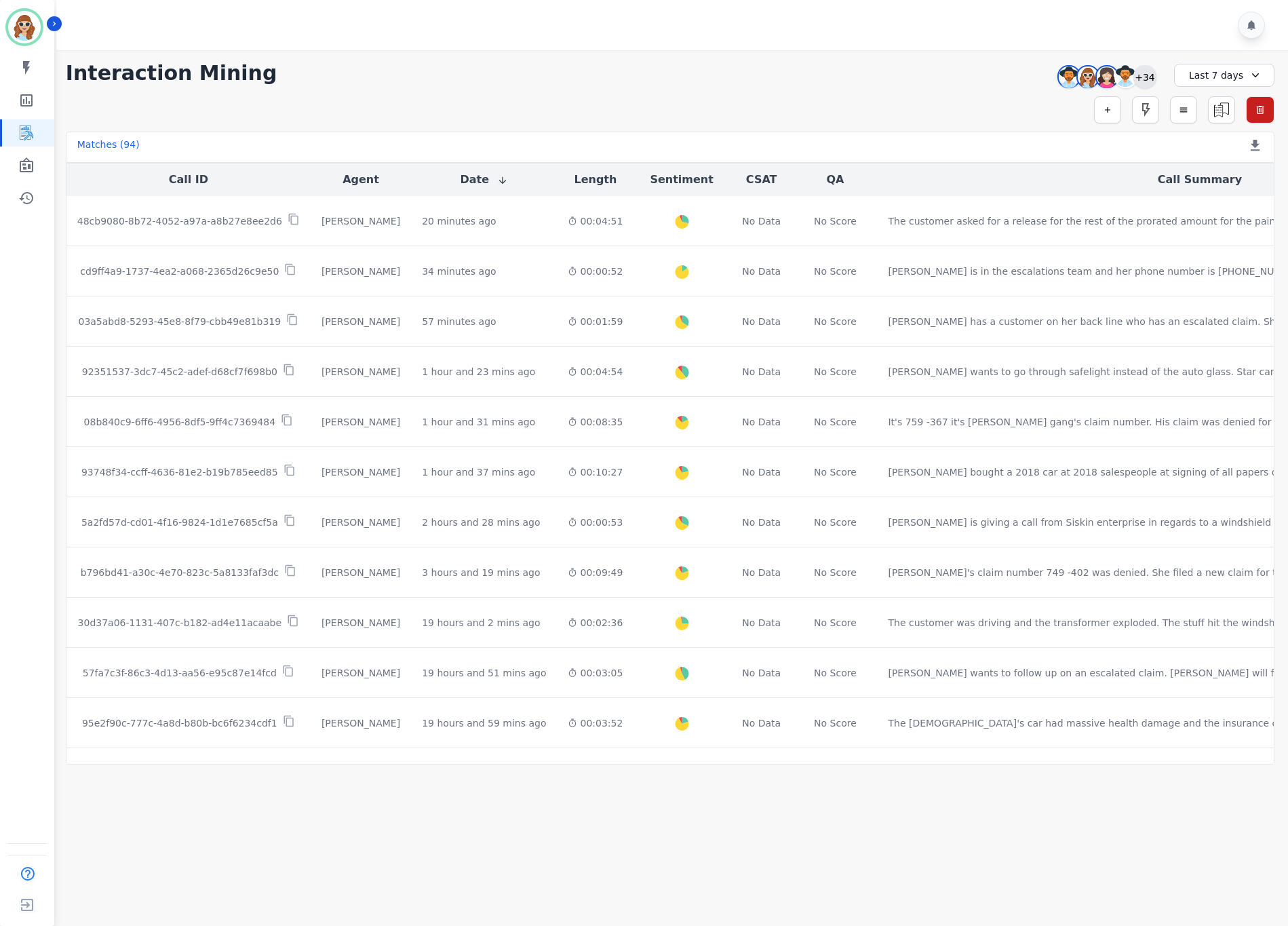
click at [1146, 82] on div "+34" at bounding box center [1145, 76] width 23 height 23
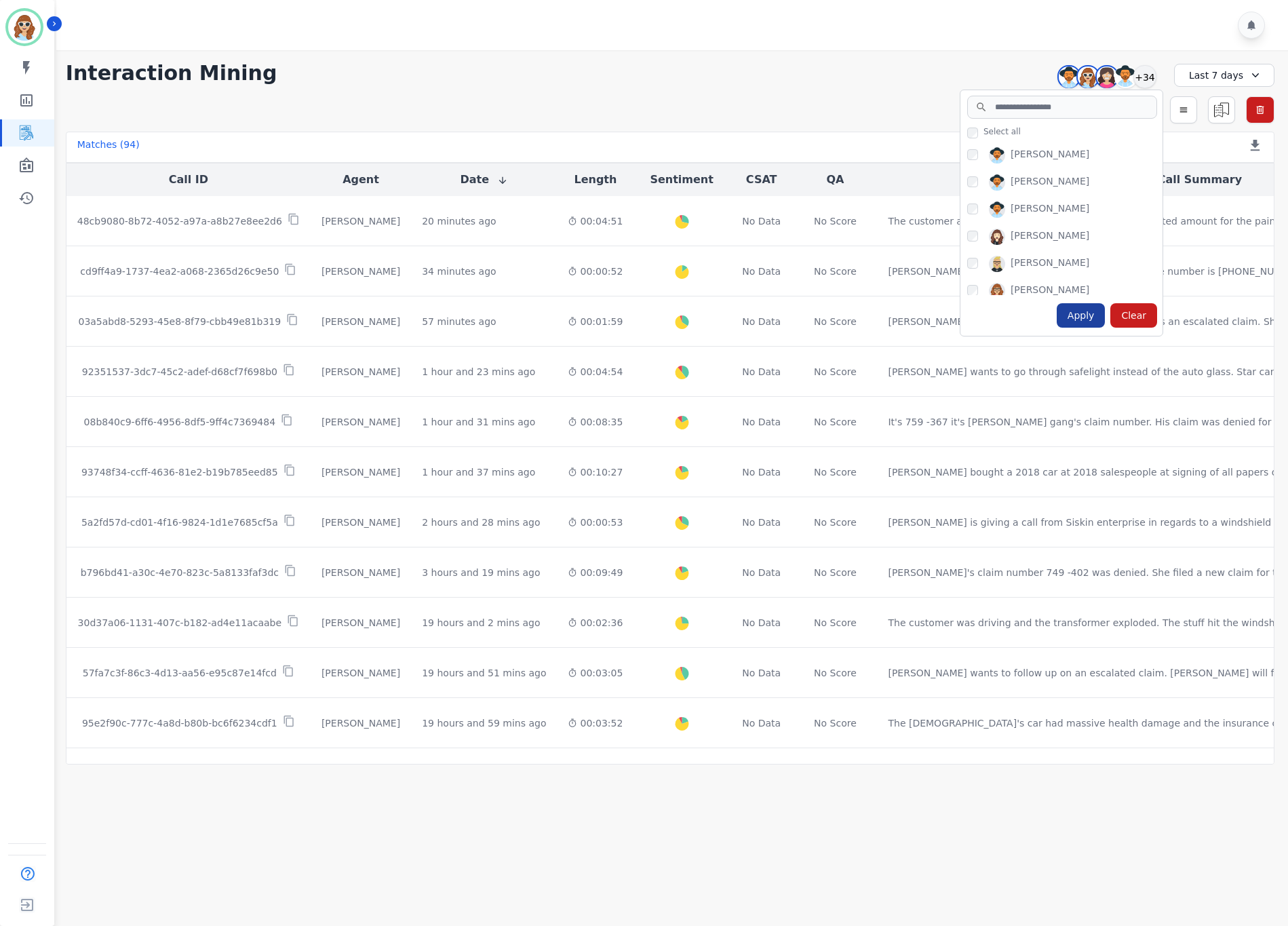
click at [1087, 314] on div "Apply" at bounding box center [1081, 315] width 49 height 24
